Goal: Task Accomplishment & Management: Manage account settings

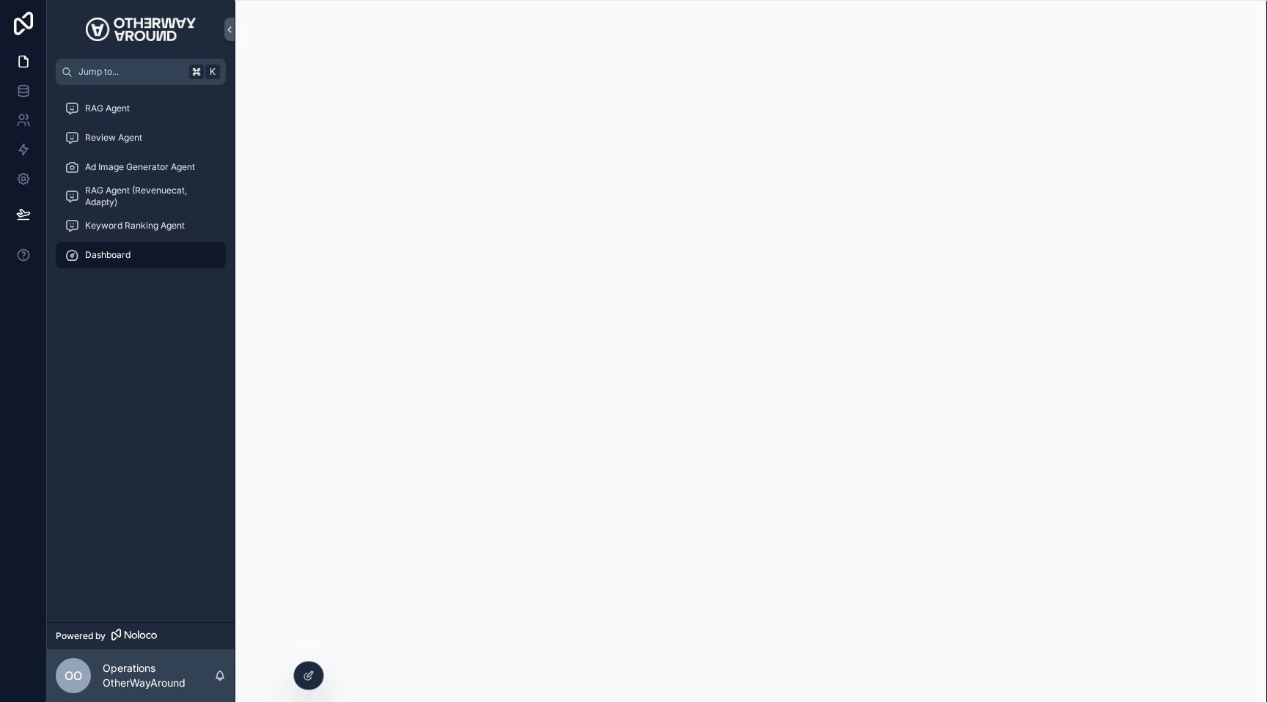
click at [186, 395] on div "RAG Agent Review Agent Ad Image Generator Agent RAG Agent (Revenuecat, Adapty) …" at bounding box center [141, 353] width 188 height 537
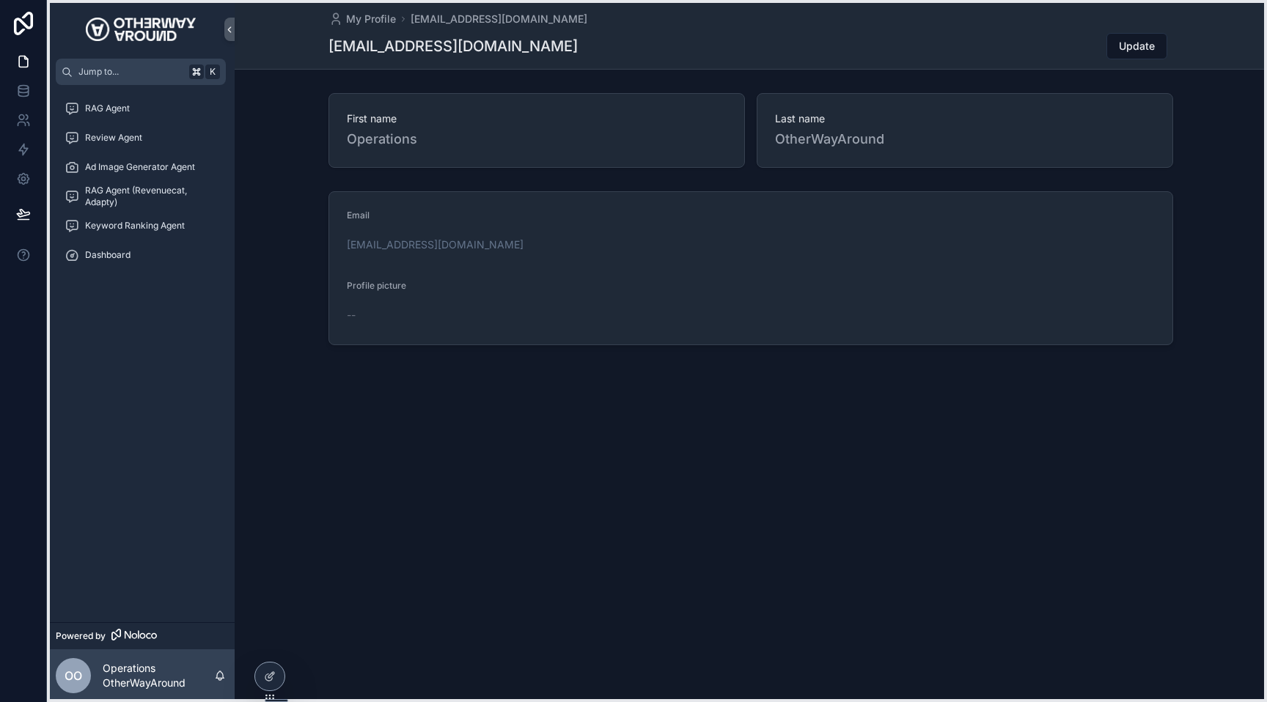
drag, startPoint x: 309, startPoint y: 697, endPoint x: 258, endPoint y: 699, distance: 50.6
click at [269, 699] on icon at bounding box center [269, 698] width 1 height 1
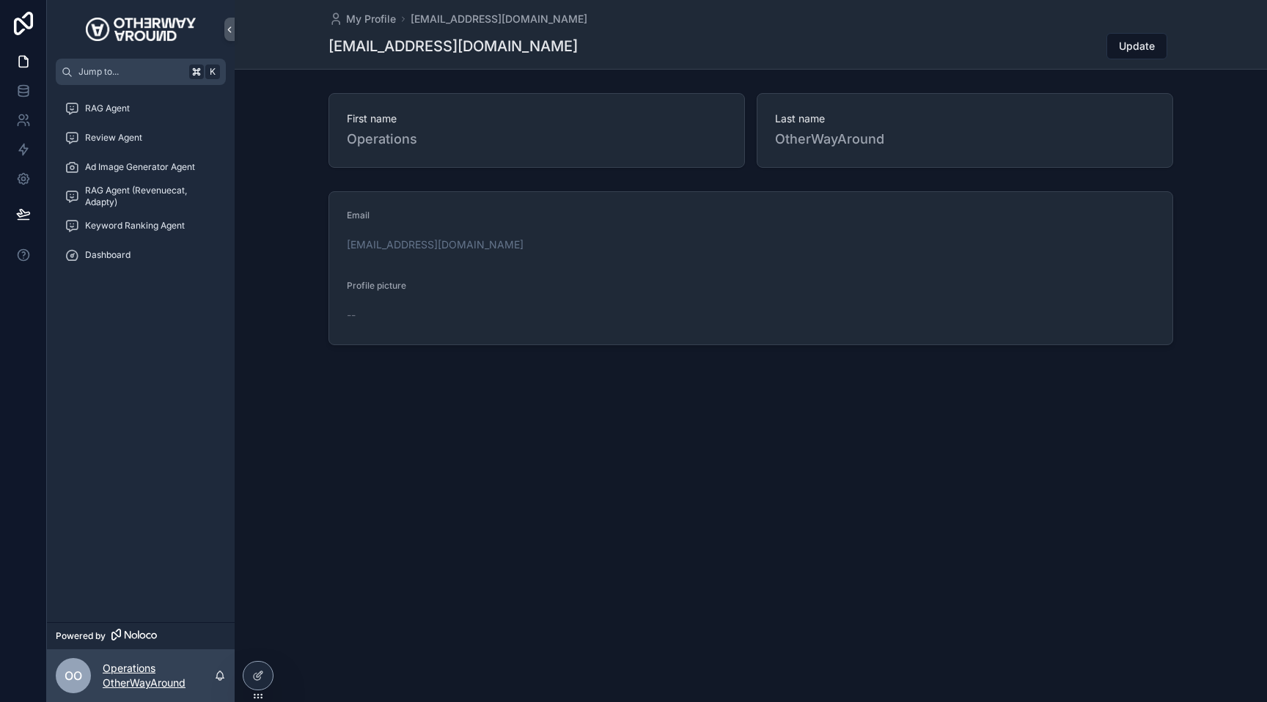
click at [143, 674] on p "Operations OtherWayAround" at bounding box center [158, 675] width 111 height 29
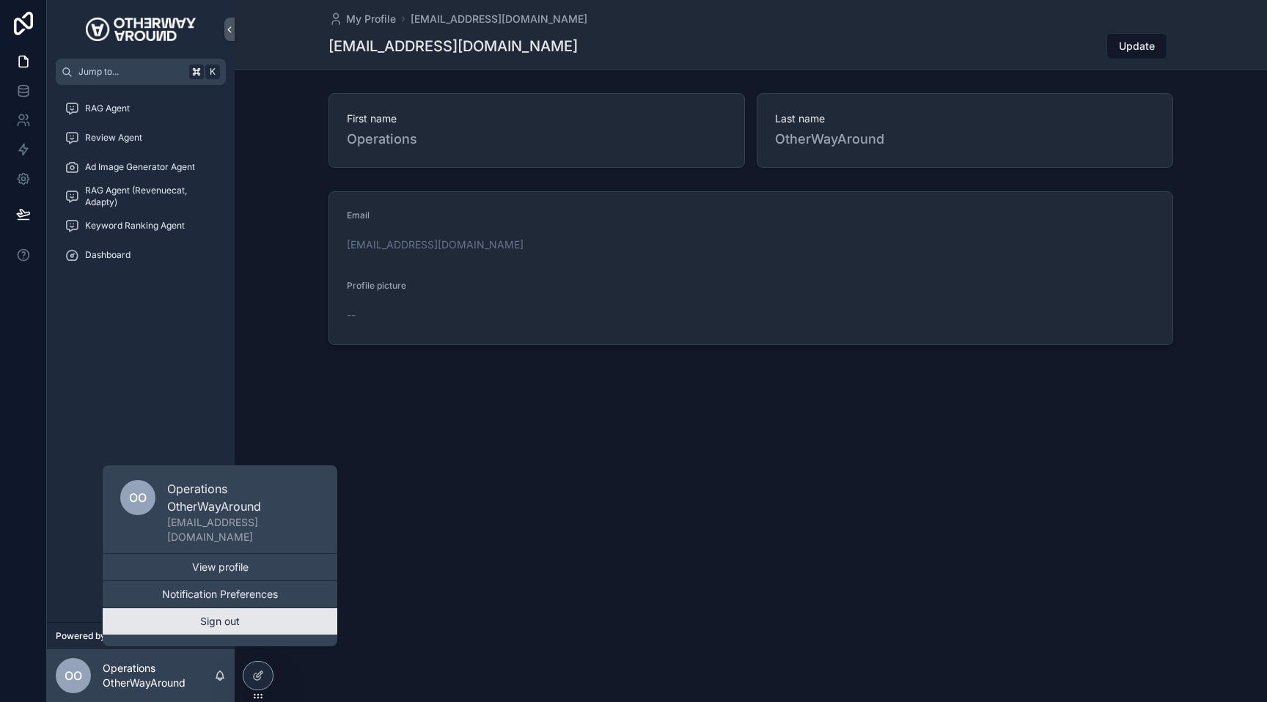
click at [199, 622] on button "Sign out" at bounding box center [220, 621] width 235 height 26
